Goal: Task Accomplishment & Management: Manage account settings

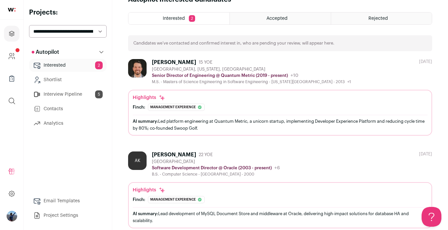
scroll to position [27, 0]
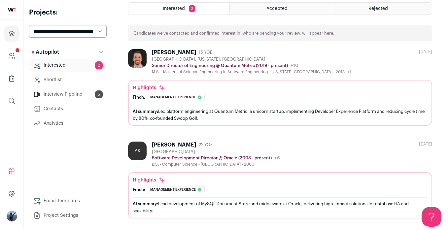
click at [191, 116] on div "AI summary: Led platform engineering at Quantum Metric, a unicorn startup, impl…" at bounding box center [280, 115] width 295 height 14
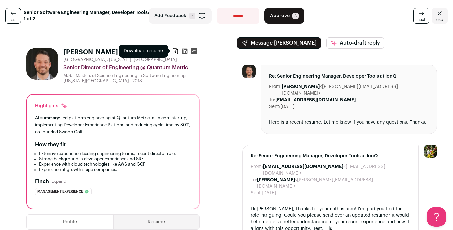
click at [172, 49] on icon at bounding box center [175, 51] width 7 height 7
click at [299, 20] on button "Approve A" at bounding box center [285, 16] width 40 height 16
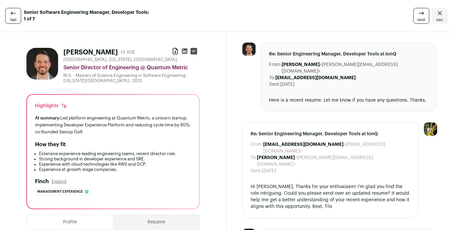
click at [418, 19] on span "next" at bounding box center [421, 19] width 8 height 5
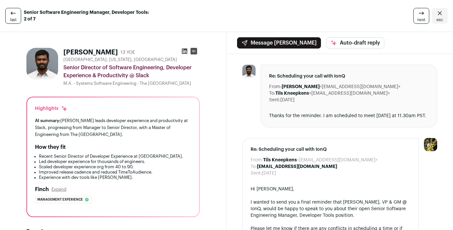
click at [182, 50] on icon at bounding box center [185, 52] width 6 height 6
drag, startPoint x: 156, startPoint y: 49, endPoint x: 65, endPoint y: 48, distance: 91.5
click at [65, 48] on div "[PERSON_NAME] 13 YOE" at bounding box center [131, 52] width 136 height 9
copy div "[PERSON_NAME]"
